Goal: Task Accomplishment & Management: Manage account settings

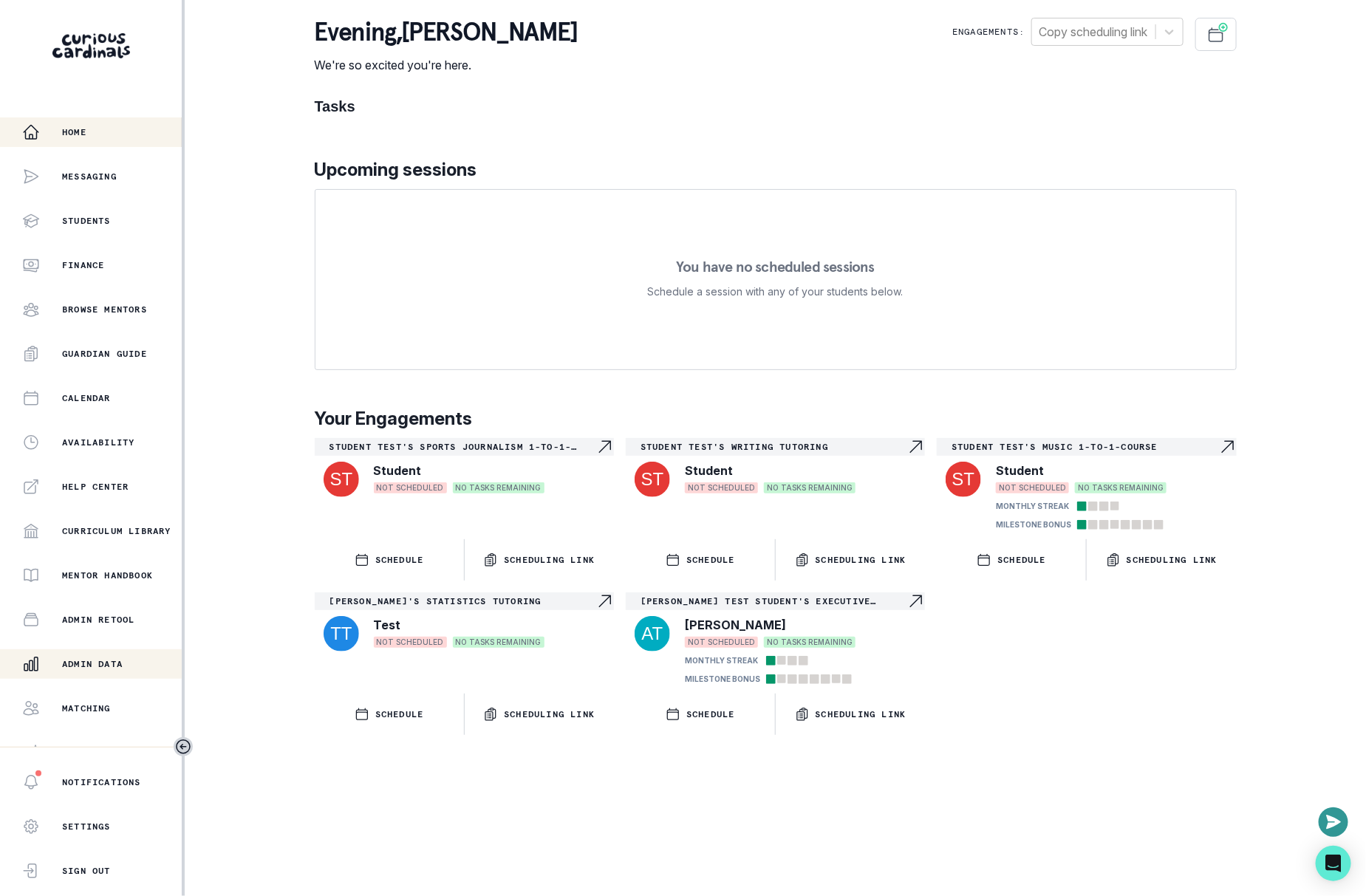
click at [114, 662] on p "Admin Data" at bounding box center [93, 663] width 61 height 12
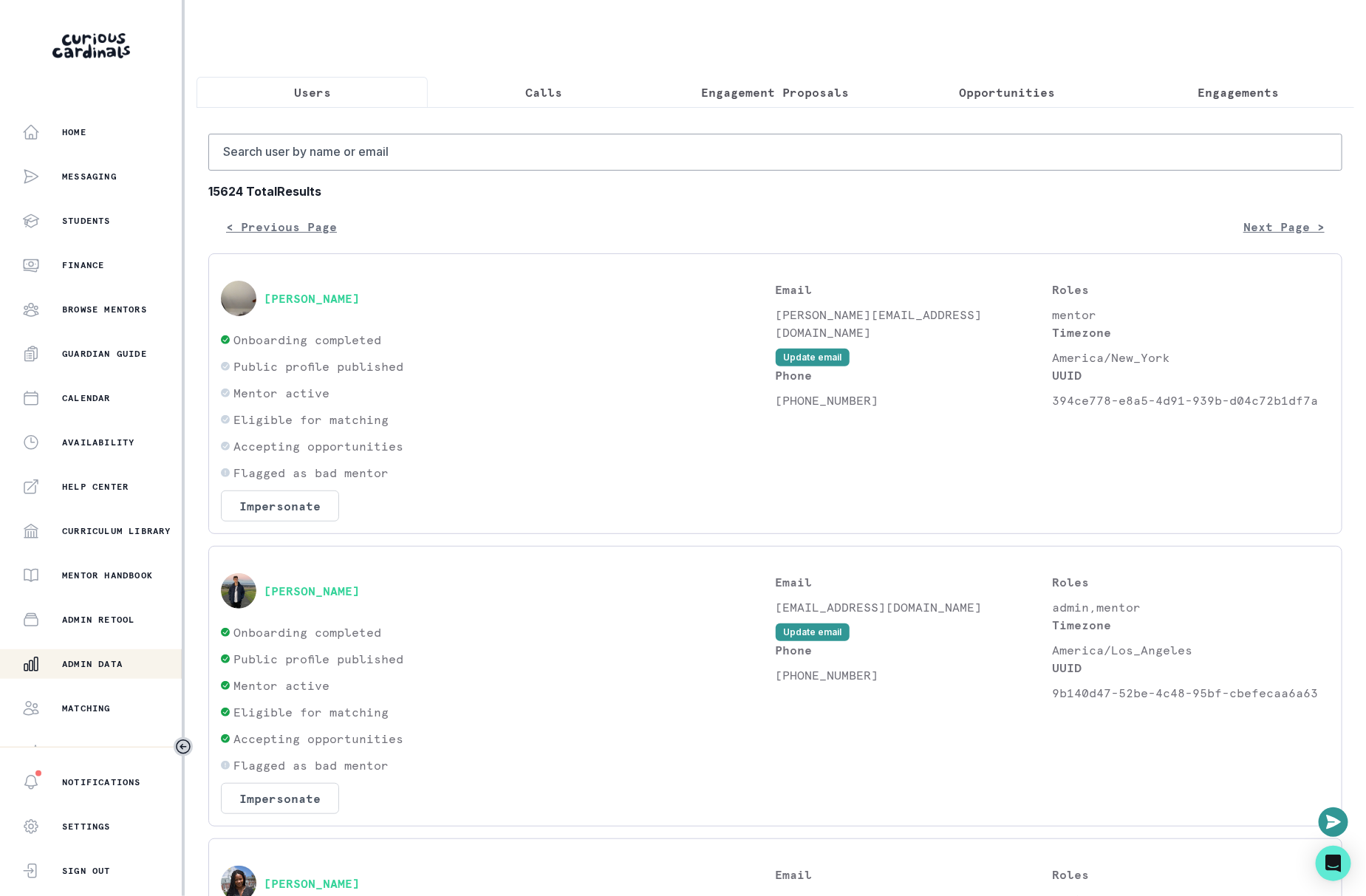
click at [731, 90] on p "Engagement Proposals" at bounding box center [775, 92] width 148 height 18
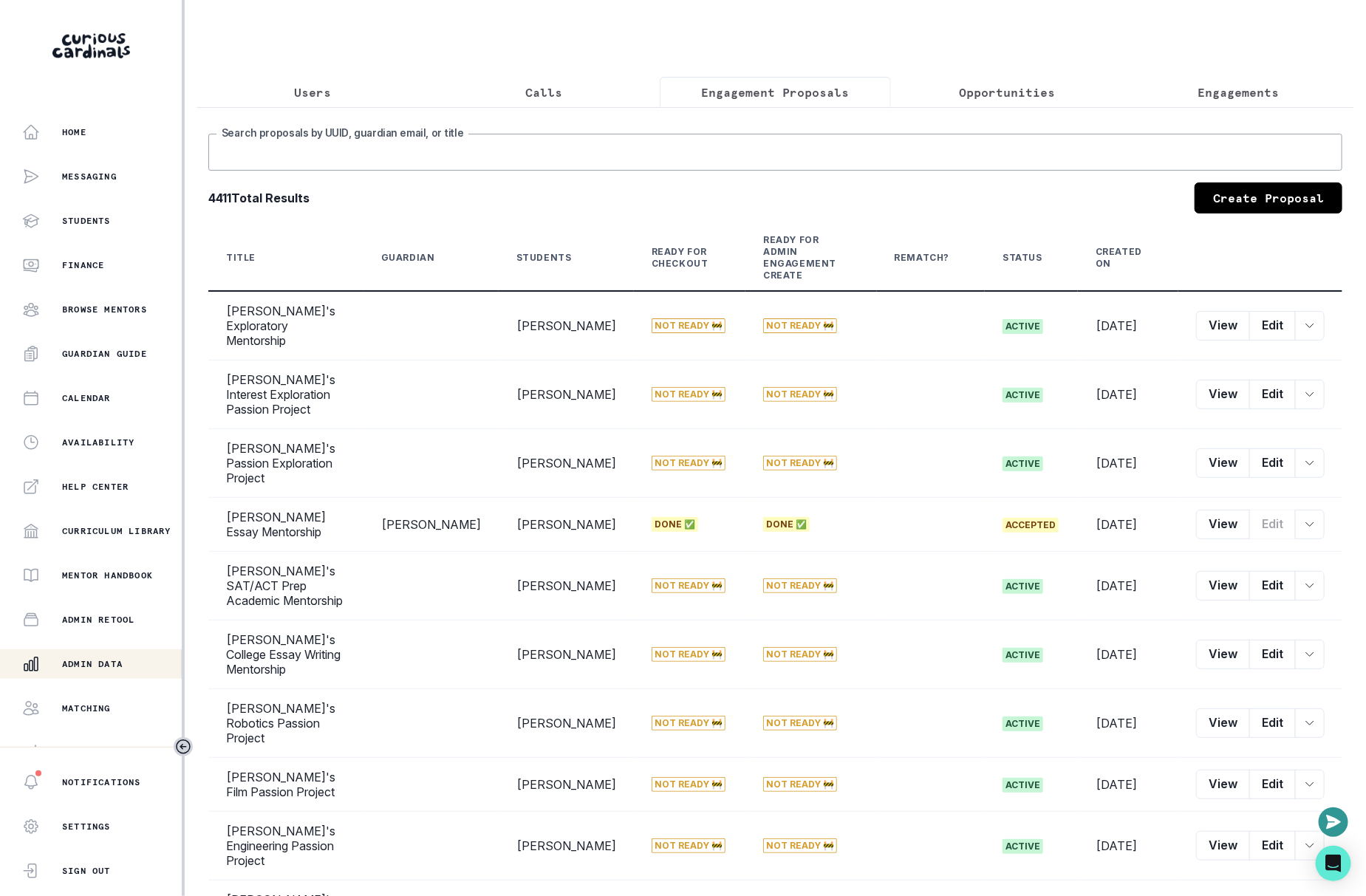
drag, startPoint x: 723, startPoint y: 116, endPoint x: 708, endPoint y: 141, distance: 29.2
click at [708, 141] on input "Search proposals by UUID, guardian email, or title" at bounding box center [775, 152] width 1134 height 37
paste input "Kimathi"
type input "Kimathi"
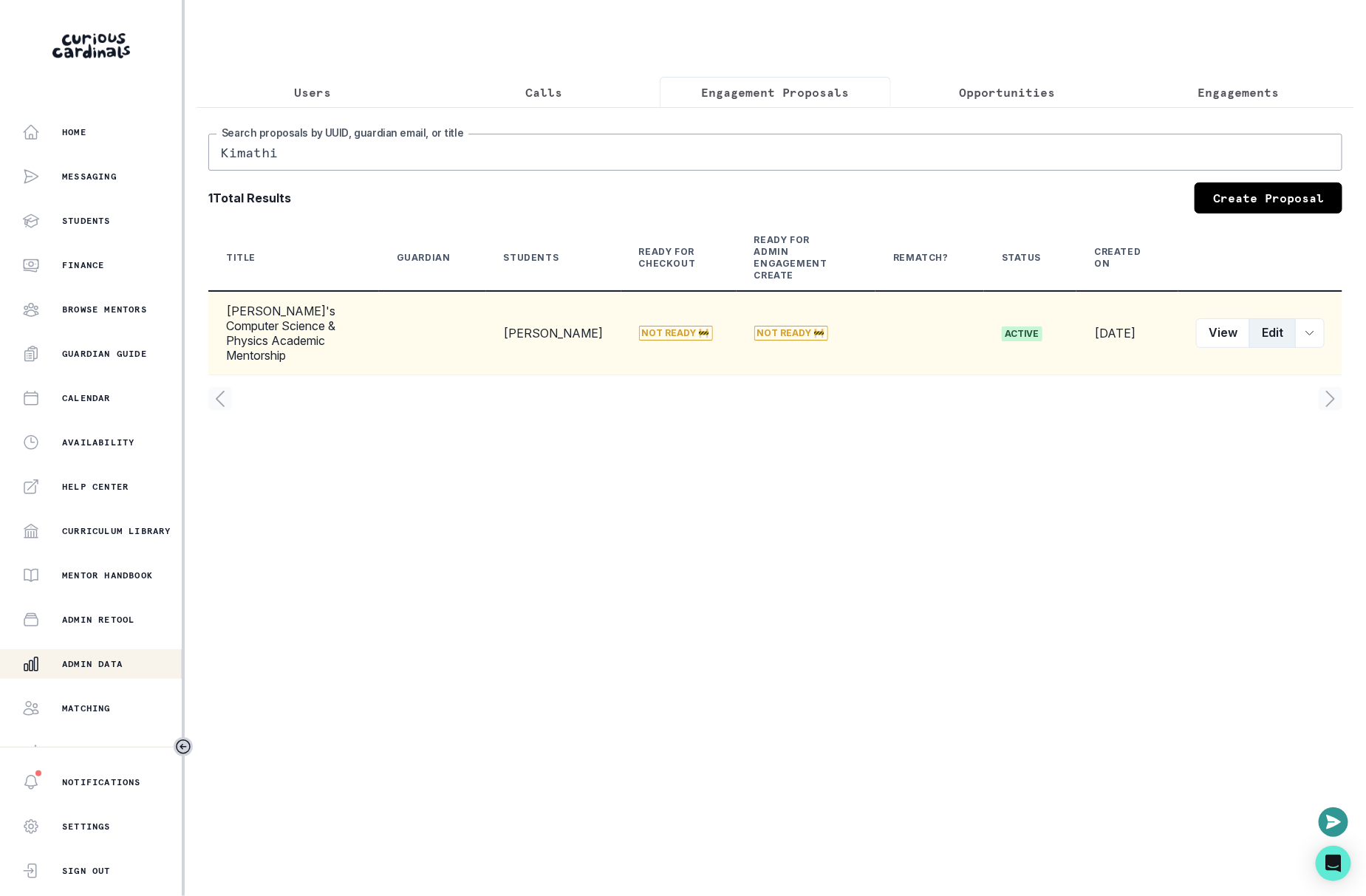
click at [1272, 318] on button "Edit" at bounding box center [1272, 333] width 46 height 30
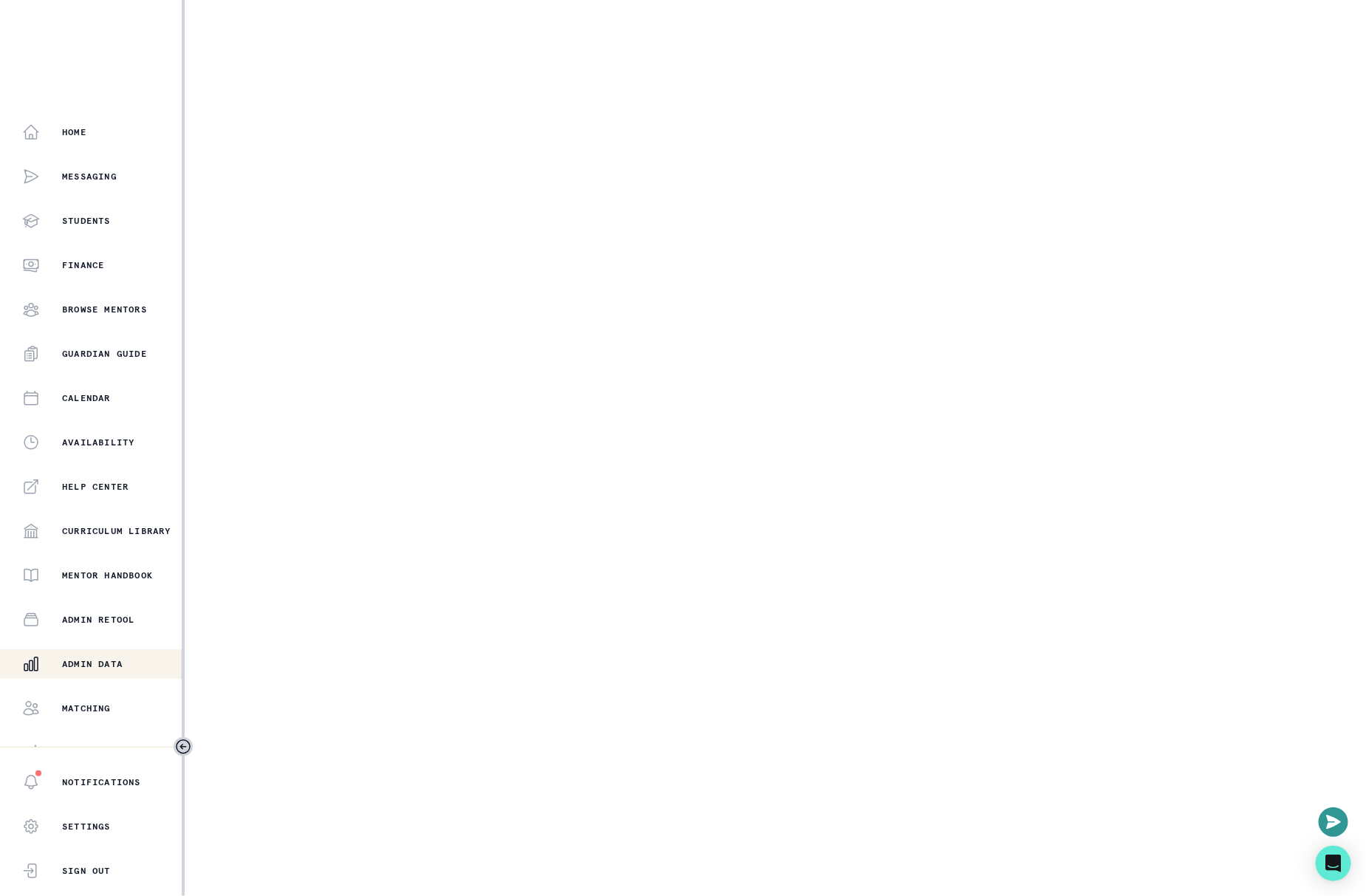
select select "6267cc0b-1467-404d-8526-2734dc3f89d1"
select select "4f62fedf-d788-4a2d-9ce1-9e87be7c33fa"
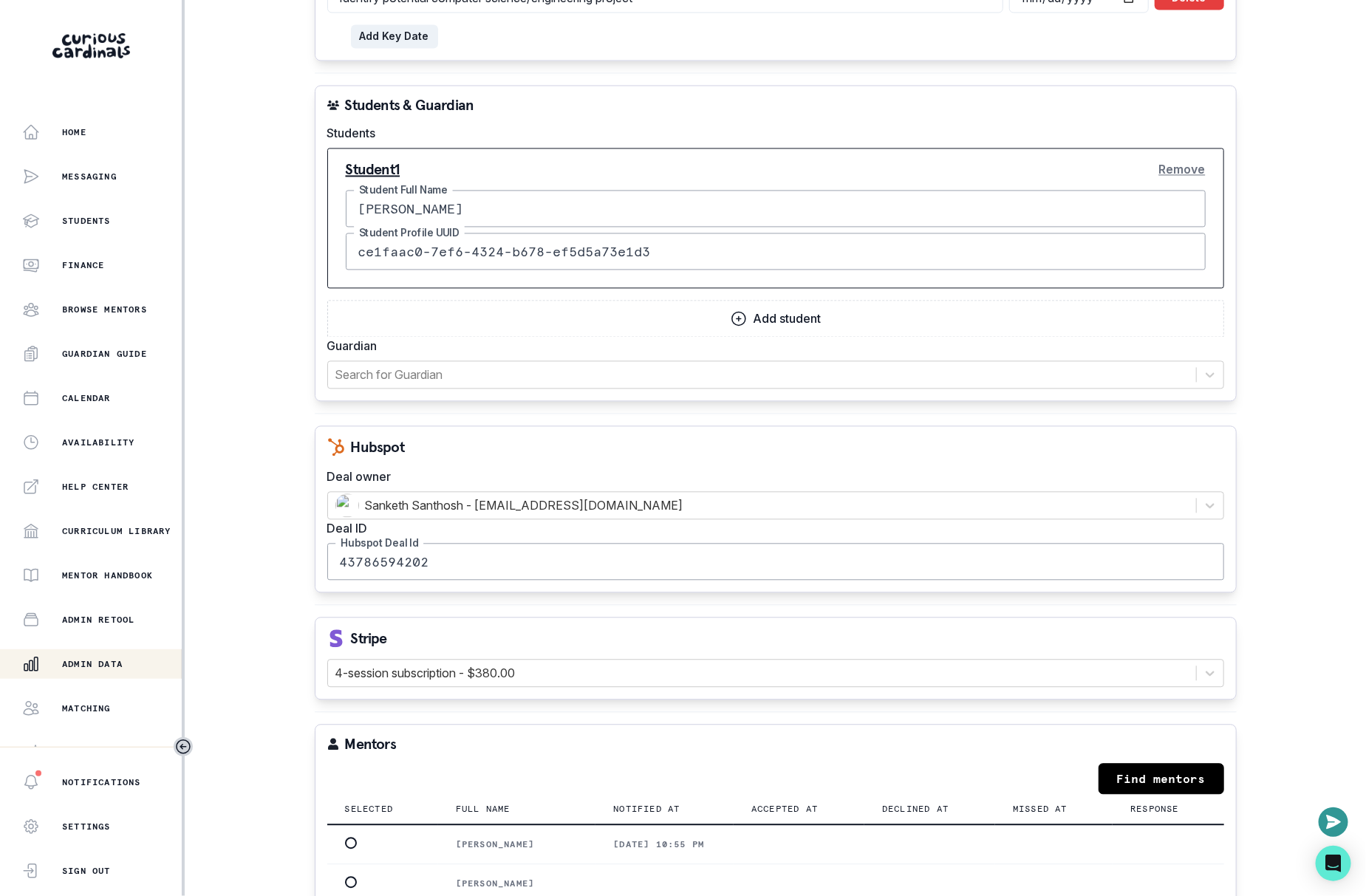
scroll to position [1518, 0]
